Goal: Information Seeking & Learning: Learn about a topic

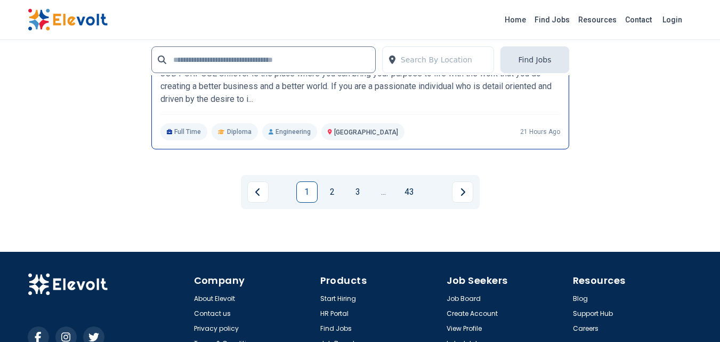
scroll to position [2300, 0]
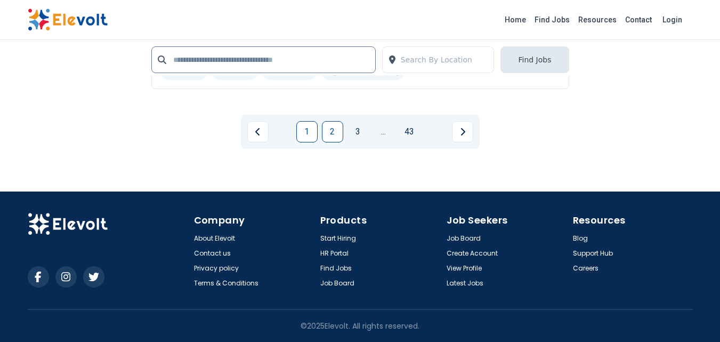
click at [331, 135] on link "2" at bounding box center [332, 131] width 21 height 21
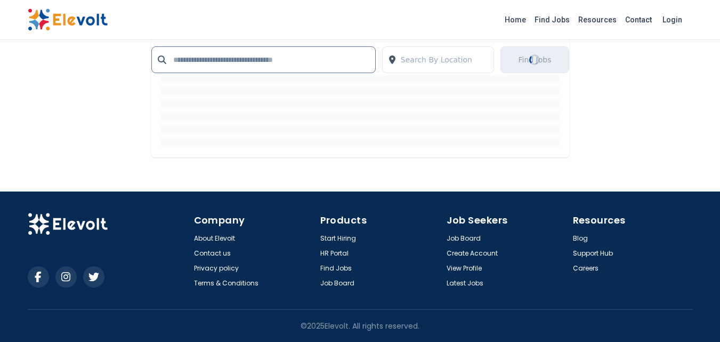
scroll to position [0, 0]
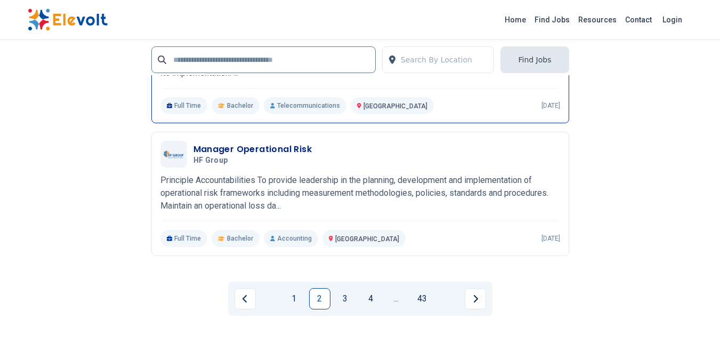
scroll to position [2239, 0]
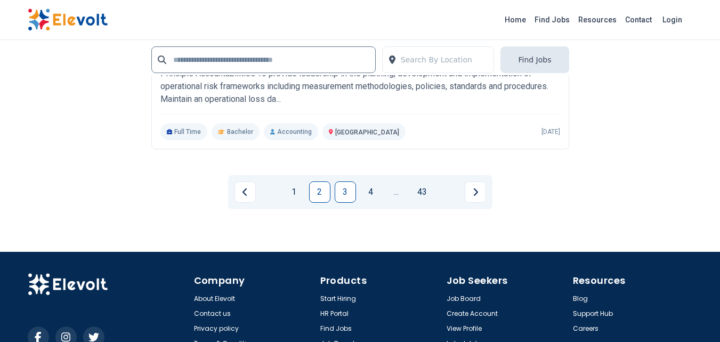
click at [352, 191] on link "3" at bounding box center [345, 191] width 21 height 21
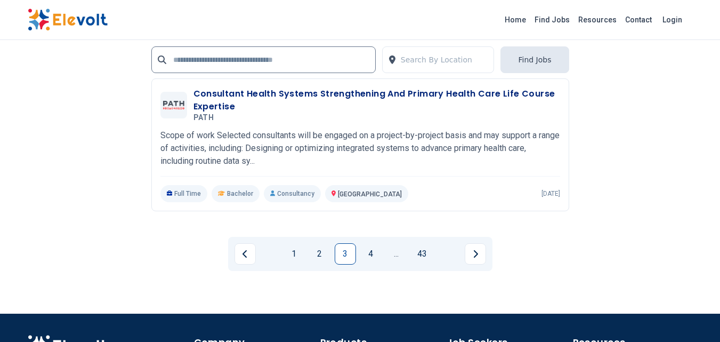
scroll to position [2239, 0]
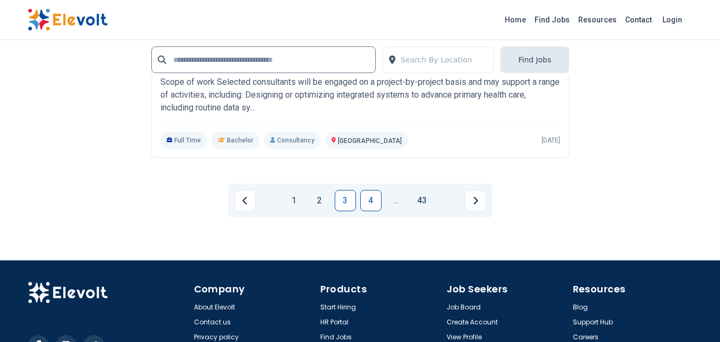
click at [368, 205] on link "4" at bounding box center [370, 200] width 21 height 21
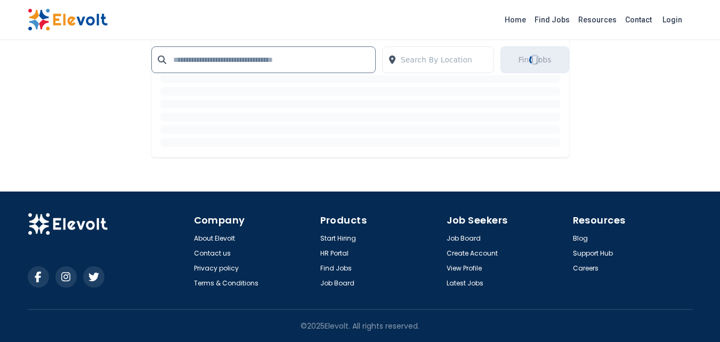
scroll to position [0, 0]
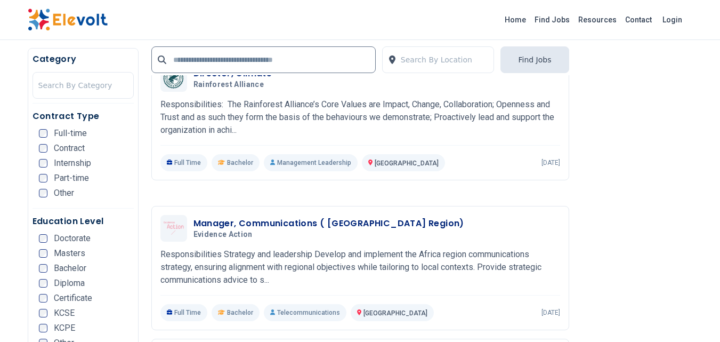
scroll to position [1280, 0]
